Goal: Information Seeking & Learning: Learn about a topic

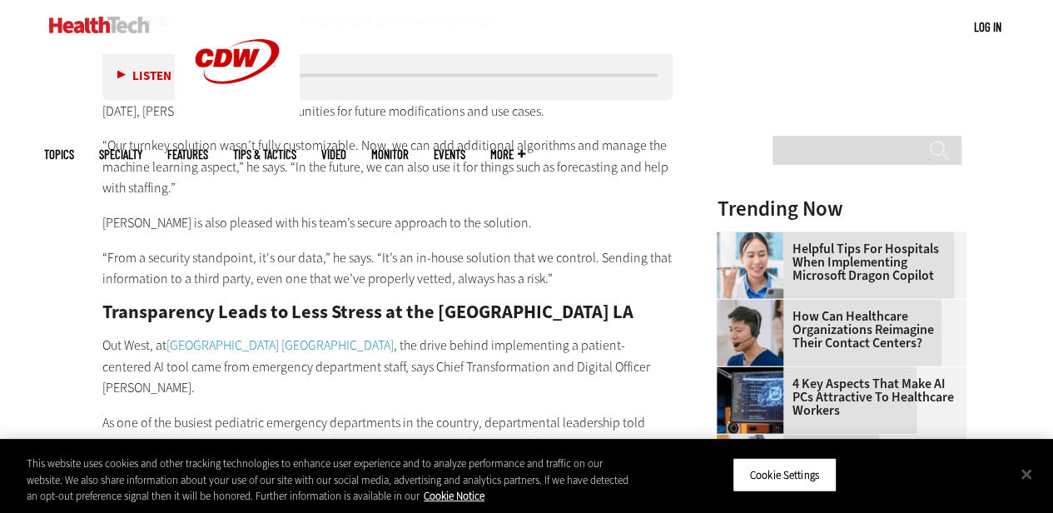
scroll to position [1909, 0]
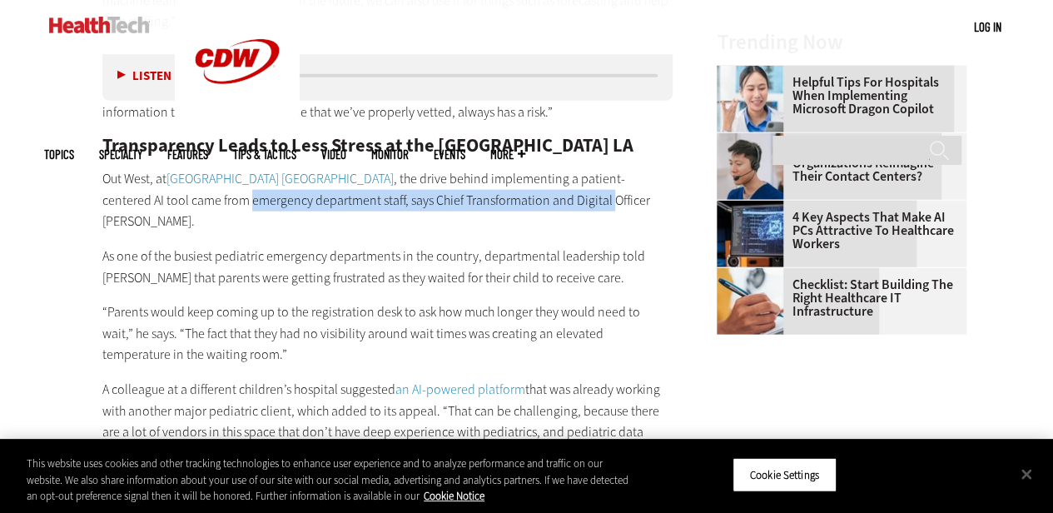
drag, startPoint x: 162, startPoint y: 202, endPoint x: 524, endPoint y: 207, distance: 362.1
click at [524, 207] on p "Out West, at [GEOGRAPHIC_DATA] , the drive behind implementing a patient-center…" at bounding box center [387, 200] width 571 height 64
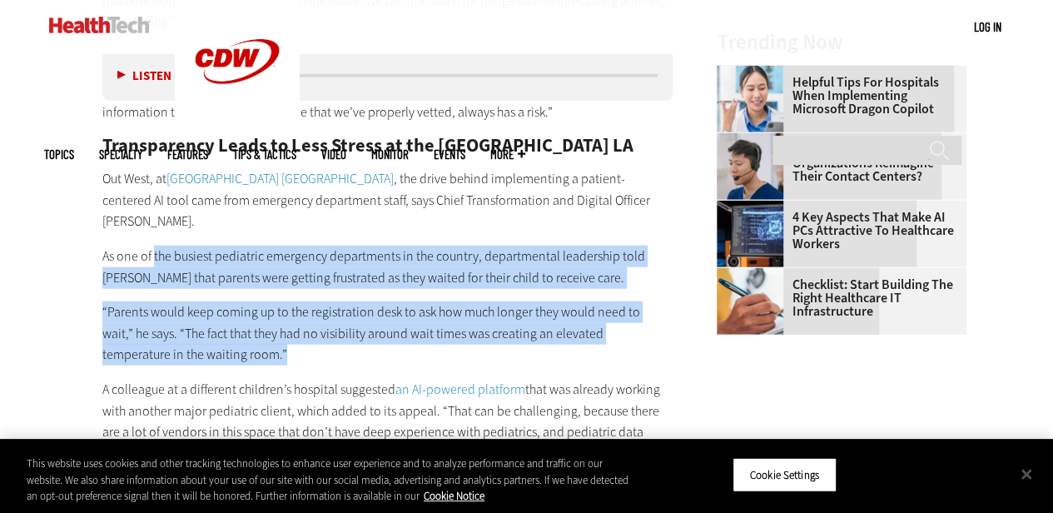
drag, startPoint x: 153, startPoint y: 229, endPoint x: 496, endPoint y: 329, distance: 357.1
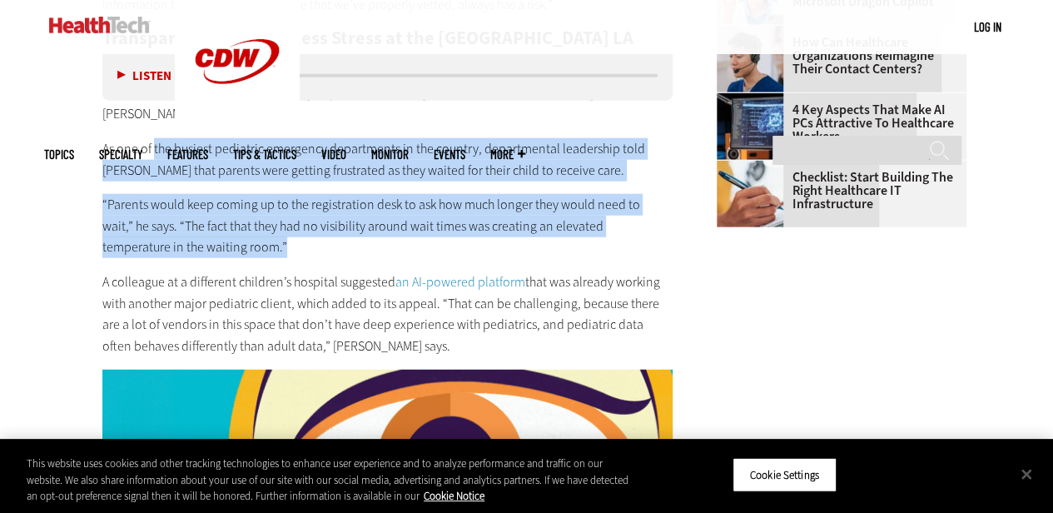
scroll to position [2076, 0]
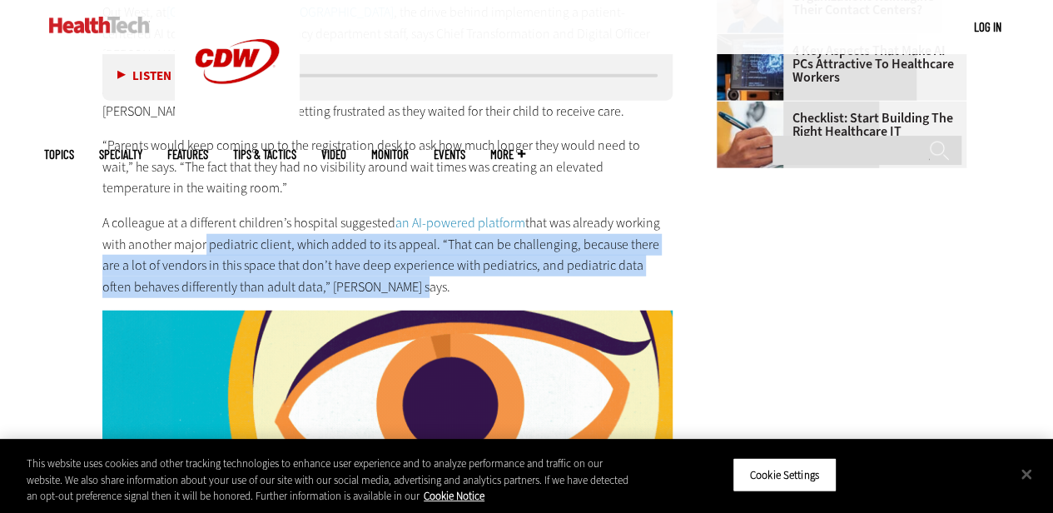
drag, startPoint x: 201, startPoint y: 223, endPoint x: 521, endPoint y: 262, distance: 322.0
click at [521, 262] on p "A colleague at a different children’s hospital suggested an AI-powered platform…" at bounding box center [387, 254] width 571 height 85
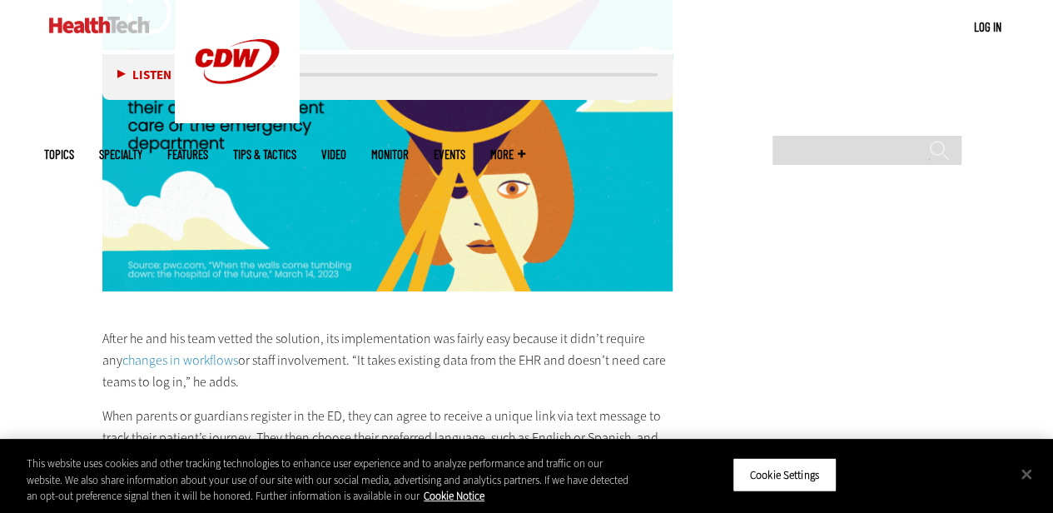
scroll to position [2825, 0]
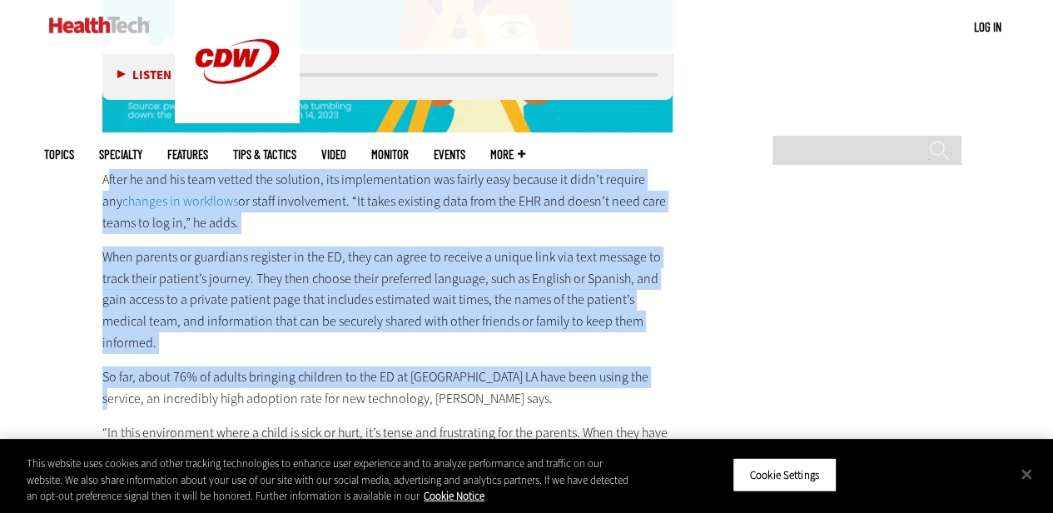
drag, startPoint x: 108, startPoint y: 154, endPoint x: 636, endPoint y: 312, distance: 550.8
click at [636, 312] on div "After he and his team vetted the solution, its implementation was fairly easy b…" at bounding box center [387, 520] width 571 height 770
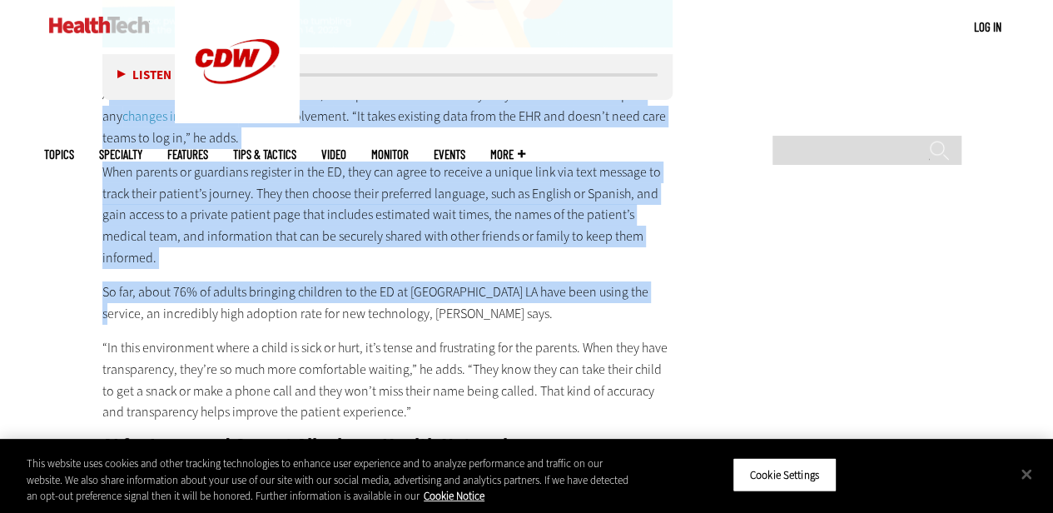
scroll to position [2991, 0]
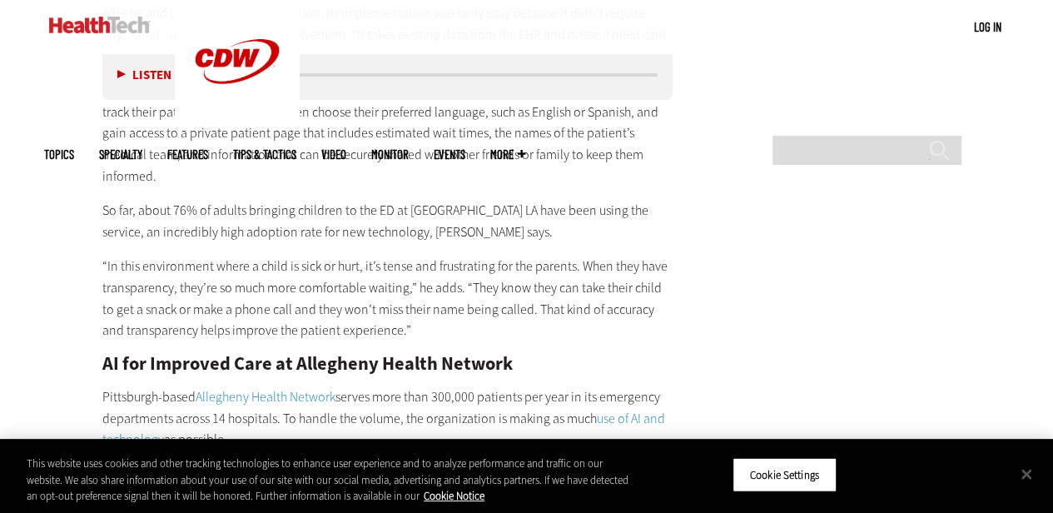
click at [145, 255] on p "“In this environment where a child is sick or hurt, it’s tense and frustrating …" at bounding box center [387, 297] width 571 height 85
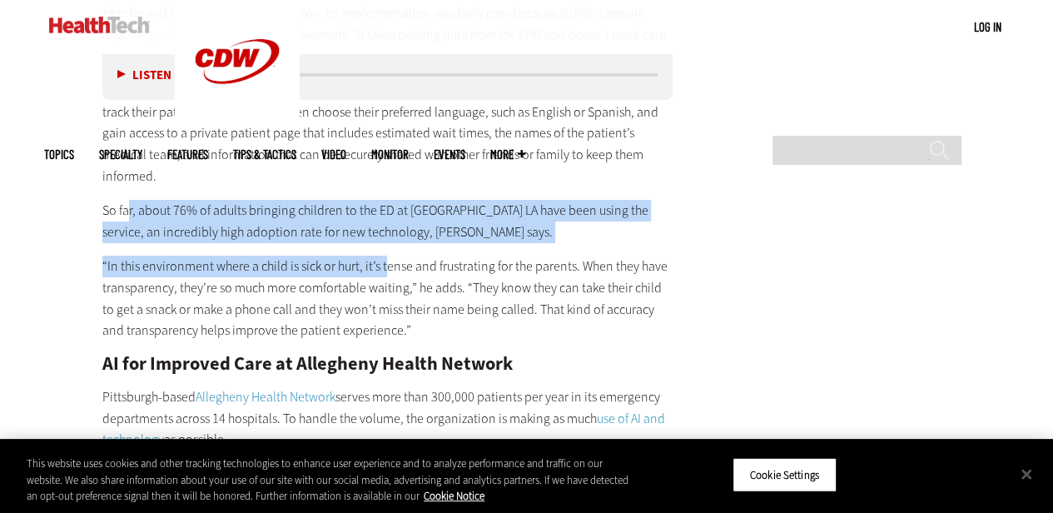
drag, startPoint x: 127, startPoint y: 165, endPoint x: 388, endPoint y: 231, distance: 268.9
click at [388, 231] on div "After he and his team vetted the solution, its implementation was fairly easy b…" at bounding box center [387, 353] width 571 height 770
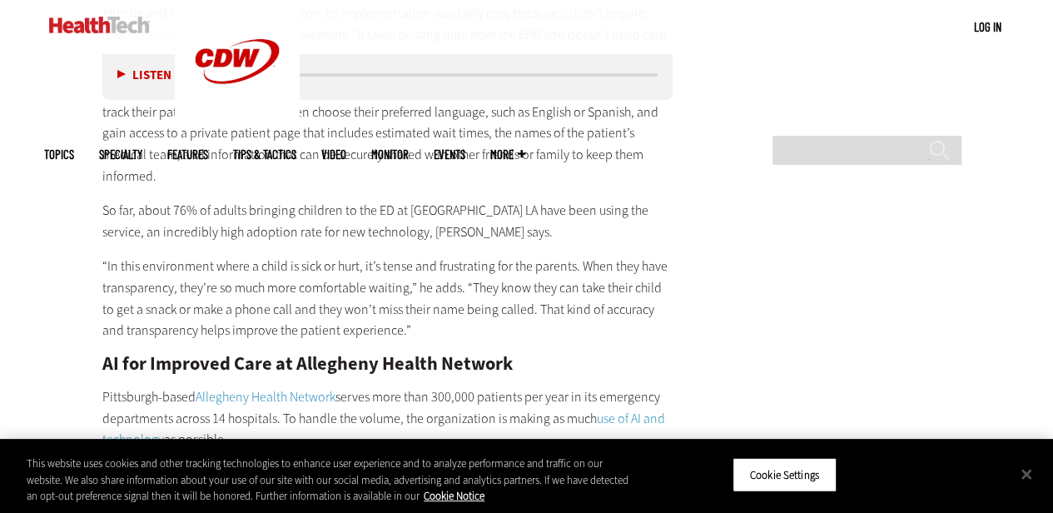
click at [400, 283] on p "“In this environment where a child is sick or hurt, it’s tense and frustrating …" at bounding box center [387, 297] width 571 height 85
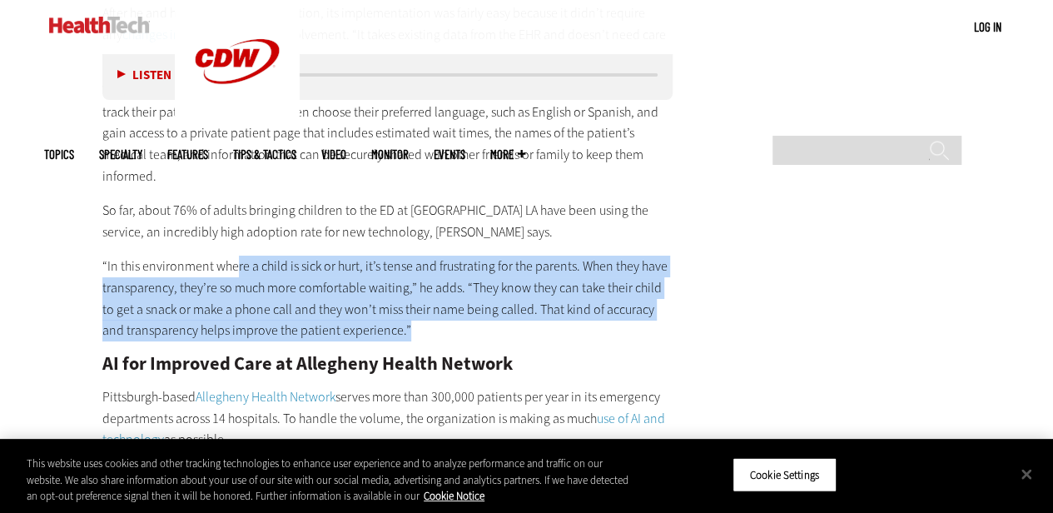
drag, startPoint x: 236, startPoint y: 221, endPoint x: 489, endPoint y: 277, distance: 258.3
click at [489, 277] on p "“In this environment where a child is sick or hurt, it’s tense and frustrating …" at bounding box center [387, 297] width 571 height 85
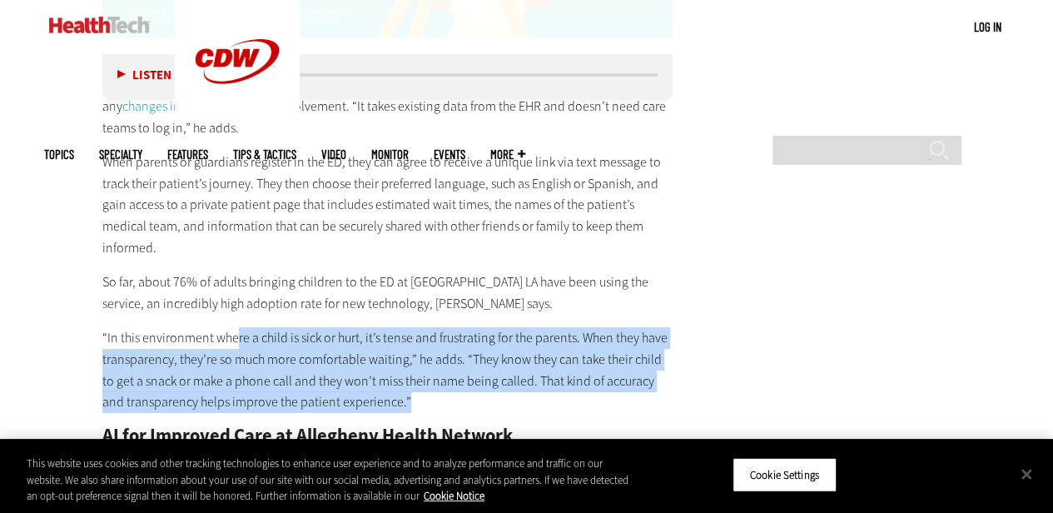
scroll to position [2825, 0]
